Goal: Task Accomplishment & Management: Use online tool/utility

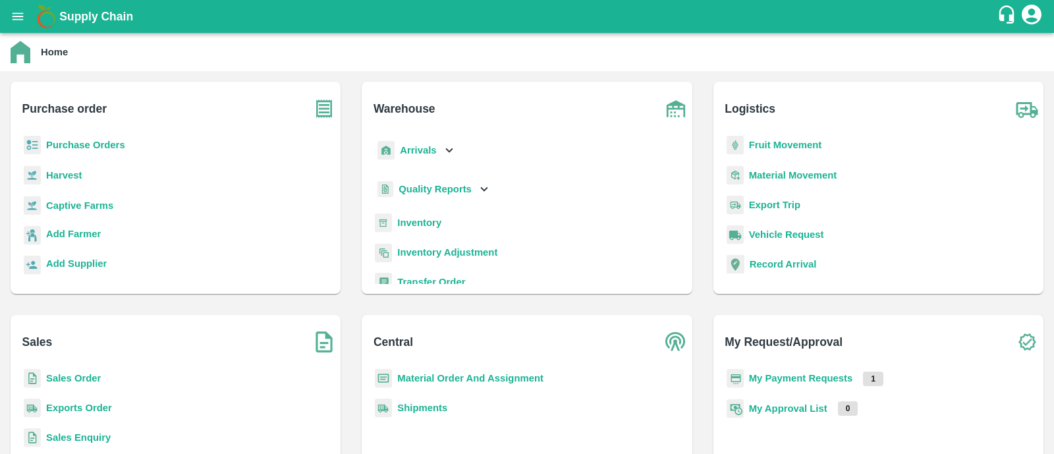
click at [783, 376] on b "My Payment Requests" at bounding box center [801, 378] width 104 height 11
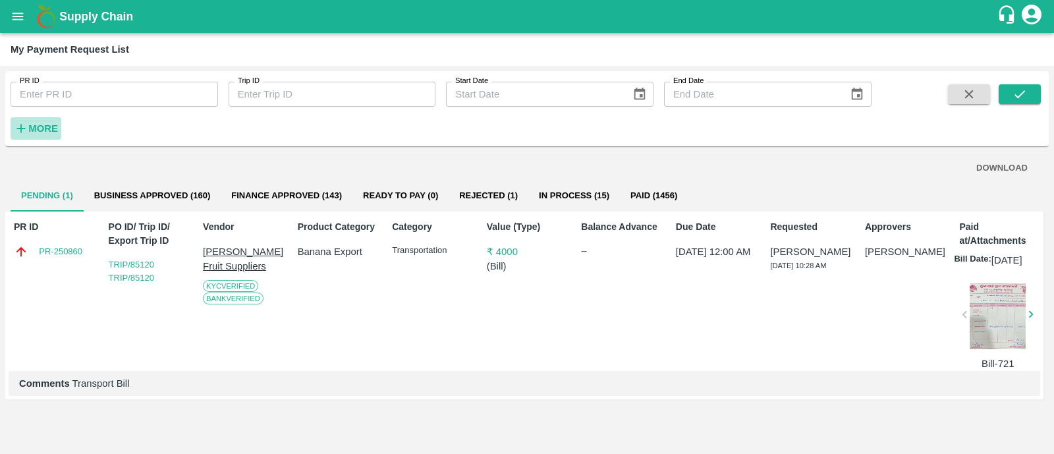
click at [32, 137] on button "More" at bounding box center [36, 128] width 51 height 22
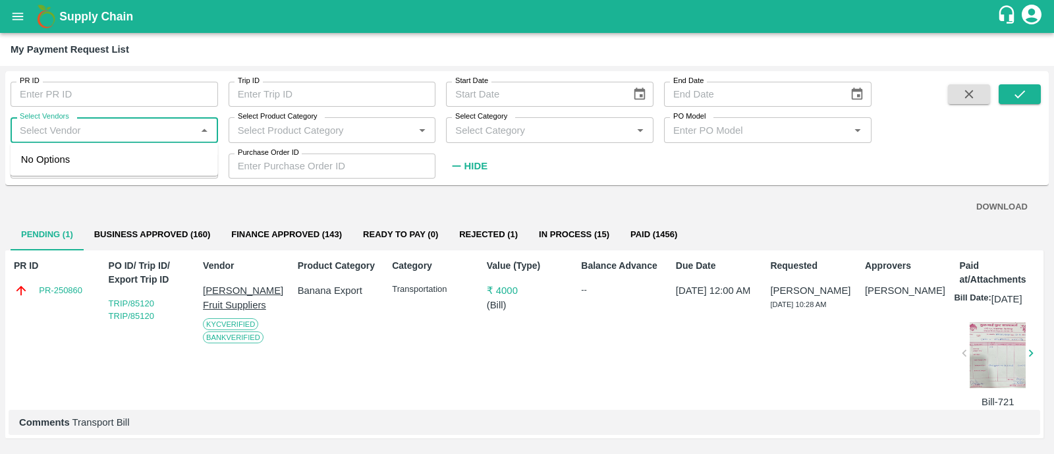
click at [86, 132] on input "Select Vendors" at bounding box center [103, 129] width 178 height 17
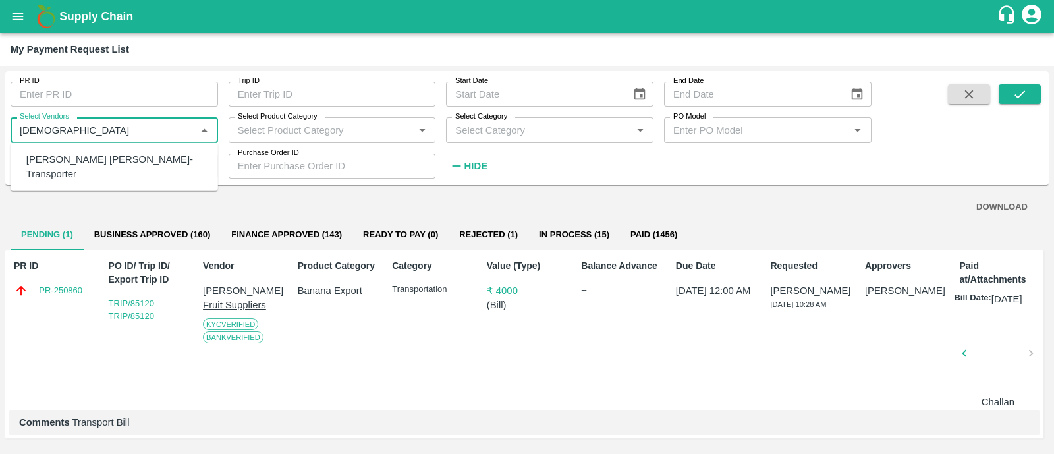
click at [101, 159] on div "[PERSON_NAME] [PERSON_NAME]-Transporter" at bounding box center [116, 167] width 181 height 30
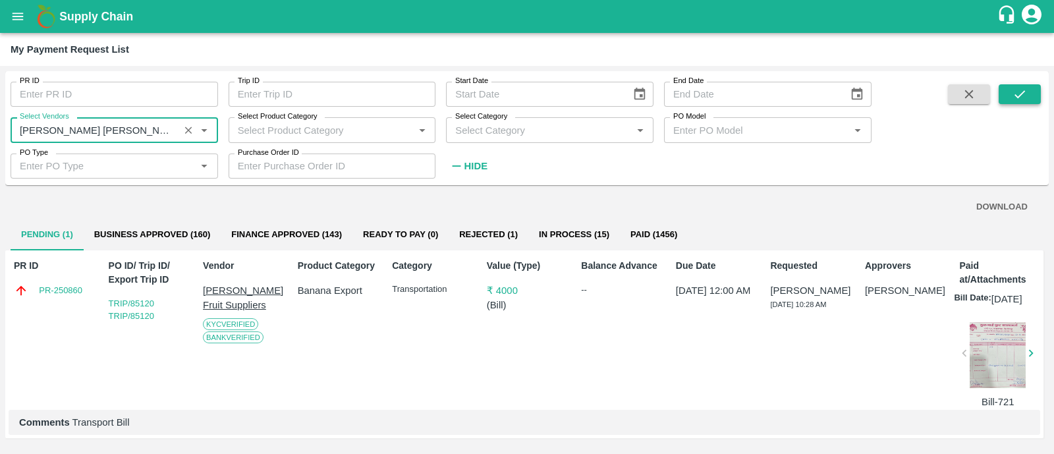
type input "[PERSON_NAME] [PERSON_NAME]-Transporter"
click at [1039, 93] on button "submit" at bounding box center [1019, 94] width 42 height 20
